Goal: Task Accomplishment & Management: Complete application form

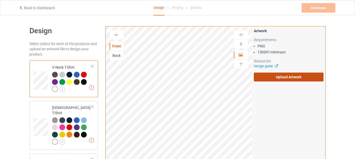
click at [285, 77] on label "Upload Artwork" at bounding box center [289, 77] width 70 height 9
click at [0, 0] on input "Upload Artwork" at bounding box center [0, 0] width 0 height 0
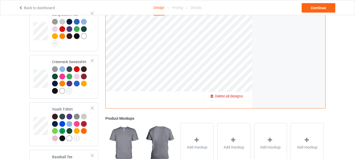
scroll to position [349, 0]
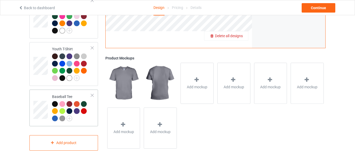
click at [93, 94] on div at bounding box center [92, 96] width 4 height 4
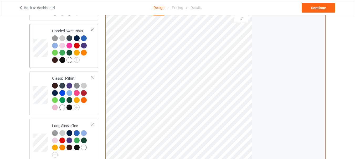
scroll to position [151, 0]
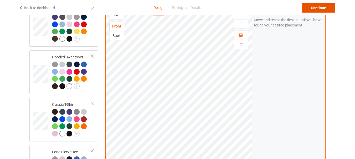
click at [316, 6] on div "Continue" at bounding box center [318, 7] width 34 height 9
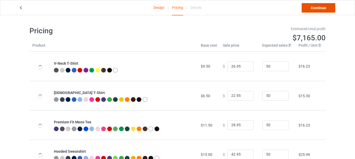
drag, startPoint x: 311, startPoint y: 7, endPoint x: 308, endPoint y: 8, distance: 3.4
click at [311, 7] on link "Continue" at bounding box center [318, 7] width 34 height 9
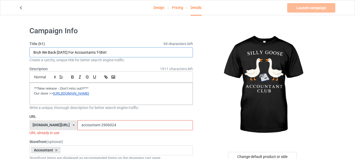
click at [56, 54] on input "Bruh We Back First Day Of School For Accountants T-Shirt" at bounding box center [110, 53] width 163 height 10
paste input "Silly goose accountant club funny"
type input "Silly goose accountant club funny accounting"
click at [95, 128] on input "accountant-2906024" at bounding box center [134, 125] width 115 height 10
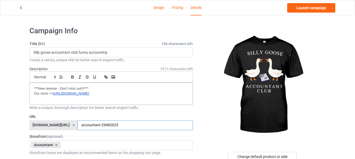
type input "accountant-29082025"
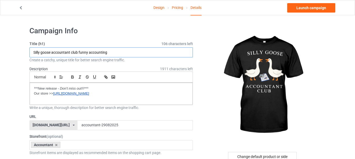
click at [120, 51] on input "Silly goose accountant club funny accounting" at bounding box center [110, 53] width 163 height 10
type input "Silly goose accountant club funny accounting humour"
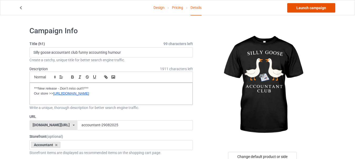
click at [314, 6] on link "Launch campaign" at bounding box center [311, 7] width 48 height 9
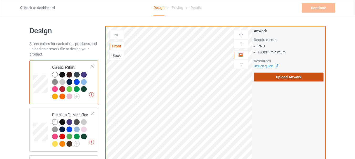
click at [272, 76] on label "Upload Artwork" at bounding box center [289, 77] width 70 height 9
click at [0, 0] on input "Upload Artwork" at bounding box center [0, 0] width 0 height 0
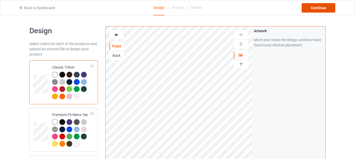
click at [315, 10] on div "Continue" at bounding box center [318, 7] width 34 height 9
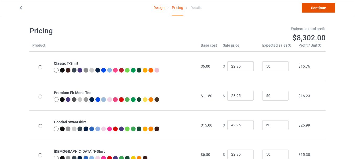
click at [320, 4] on link "Continue" at bounding box center [318, 7] width 34 height 9
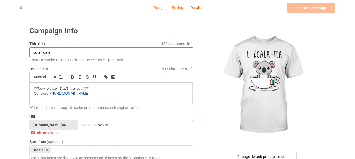
click at [80, 52] on input "cute koala" at bounding box center [110, 53] width 163 height 10
paste input "E-koala-tea cute funny"
type input "E-koala-tea cute funny tea lover humour"
click at [89, 128] on input "koala-21082025" at bounding box center [134, 125] width 115 height 10
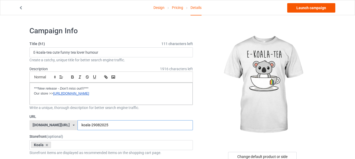
type input "koala-29082025"
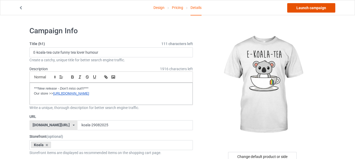
click at [301, 10] on link "Launch campaign" at bounding box center [311, 7] width 48 height 9
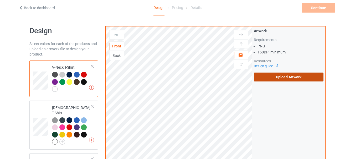
click at [284, 77] on label "Upload Artwork" at bounding box center [289, 77] width 70 height 9
click at [0, 0] on input "Upload Artwork" at bounding box center [0, 0] width 0 height 0
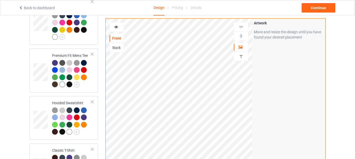
scroll to position [26, 0]
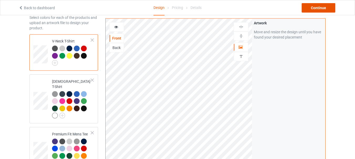
click at [321, 7] on div "Continue" at bounding box center [318, 7] width 34 height 9
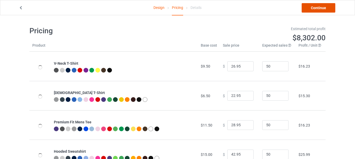
click at [321, 7] on link "Continue" at bounding box center [318, 7] width 34 height 9
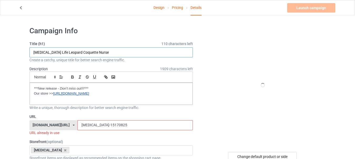
click at [114, 54] on input "[MEDICAL_DATA] Life Leopard Coquette Nurse" at bounding box center [110, 53] width 163 height 10
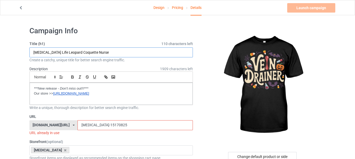
paste input "vein drain [DATE] [MEDICAL_DATA]"
paste input "Blood Bank Lab Tech"
paste input "Vampire Dark Humor"
click at [145, 52] on input "[MEDICAL_DATA] vein drain [DATE] [MEDICAL_DATA] Blood Bank Lab TechVampire Dark…" at bounding box center [110, 53] width 163 height 10
type input "[MEDICAL_DATA] vein drain [DATE] [MEDICAL_DATA] Blood Bank Lab Tech Vampire Dar…"
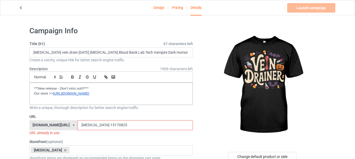
click at [95, 124] on input "[MEDICAL_DATA]-15170825" at bounding box center [134, 125] width 115 height 10
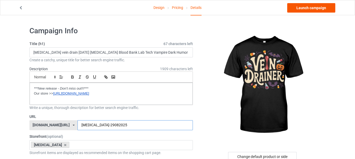
type input "[MEDICAL_DATA]-29082025"
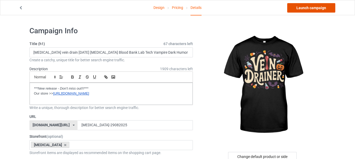
click at [305, 8] on link "Launch campaign" at bounding box center [311, 7] width 48 height 9
